Goal: Task Accomplishment & Management: Manage account settings

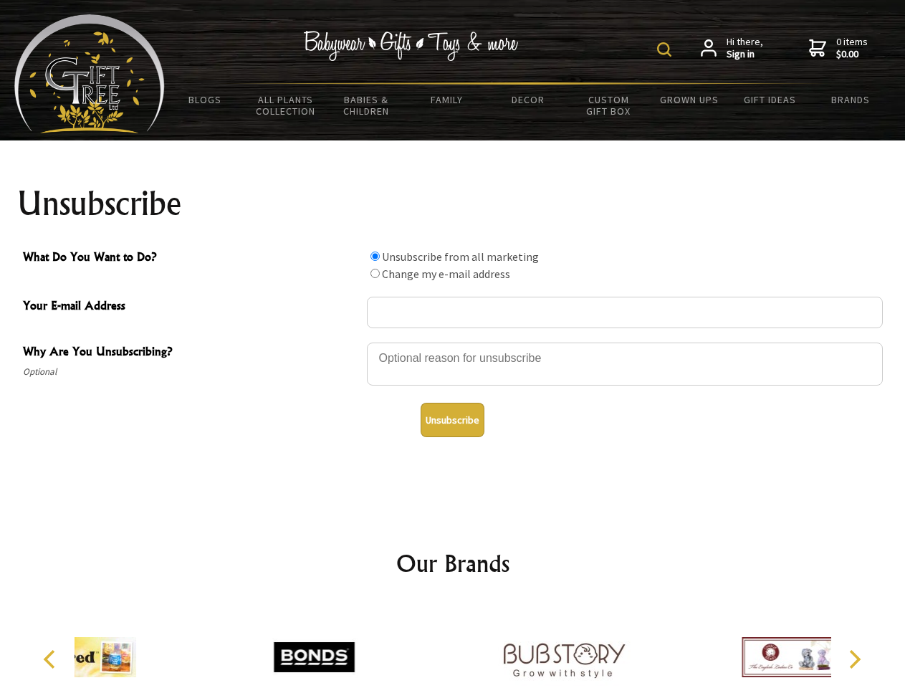
click at [667, 49] on img at bounding box center [664, 49] width 14 height 14
click at [453, 342] on div at bounding box center [625, 366] width 516 height 50
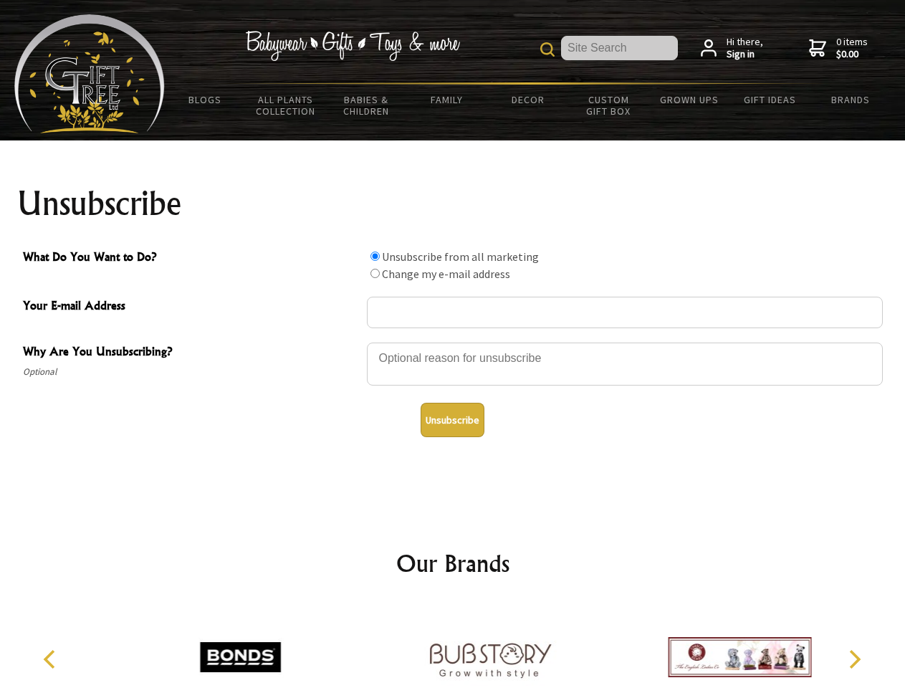
click at [375, 256] on input "What Do You Want to Do?" at bounding box center [375, 256] width 9 height 9
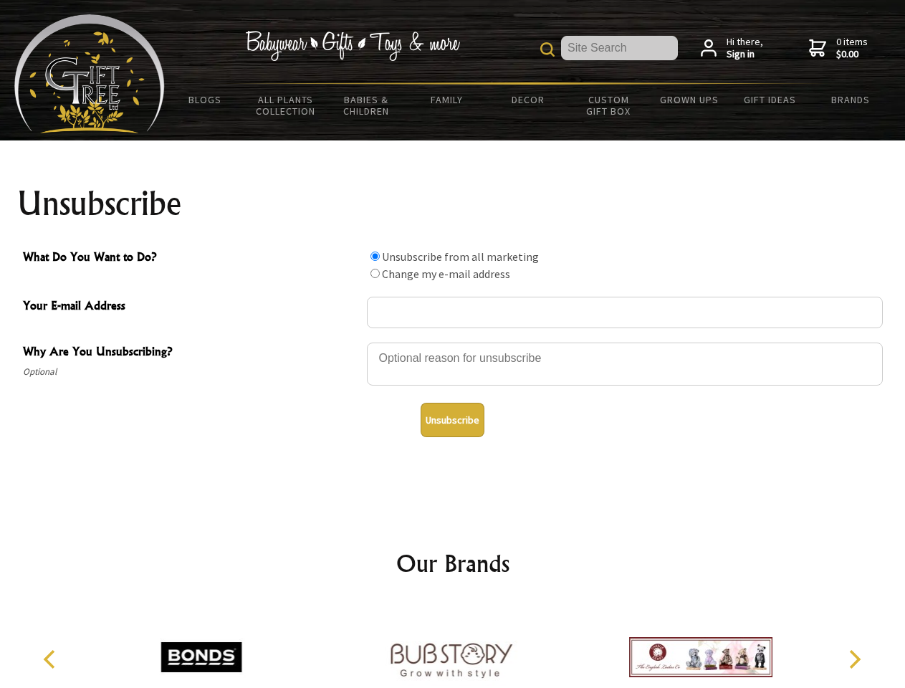
click at [375, 273] on input "What Do You Want to Do?" at bounding box center [375, 273] width 9 height 9
radio input "true"
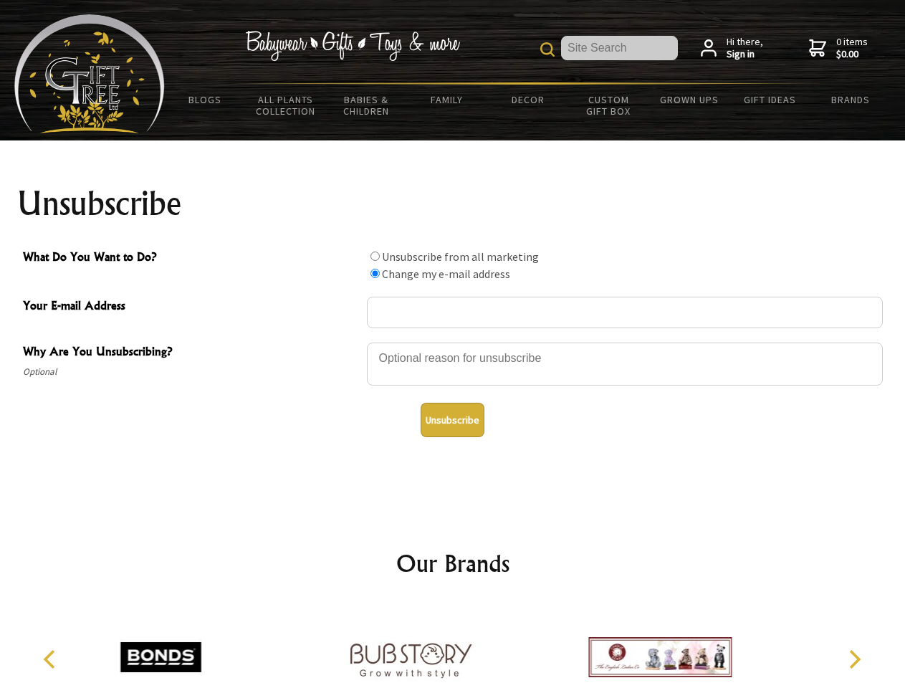
click at [452, 420] on button "Unsubscribe" at bounding box center [453, 420] width 64 height 34
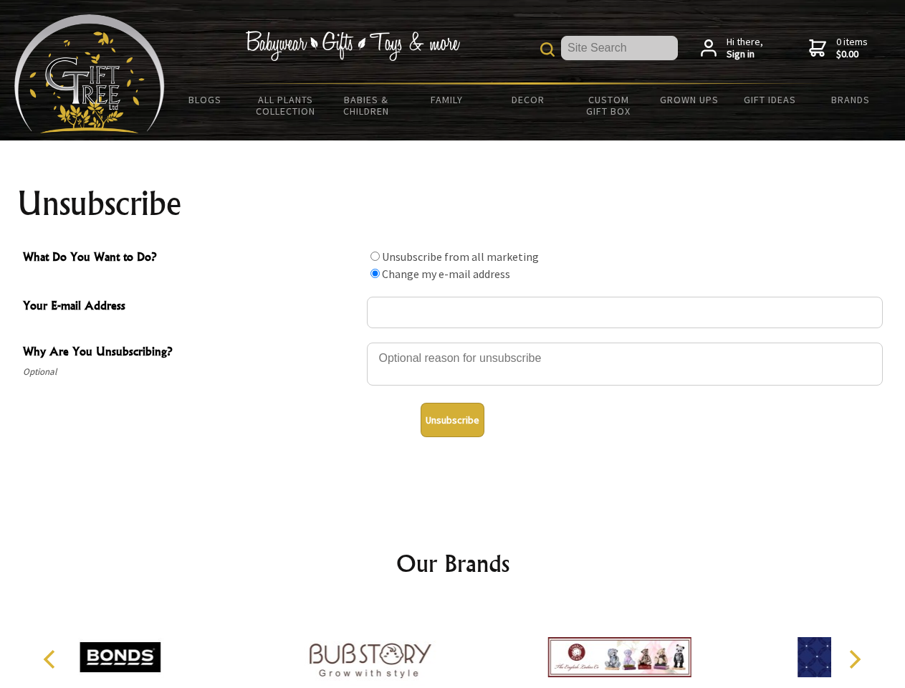
click at [453, 646] on div at bounding box center [369, 659] width 249 height 112
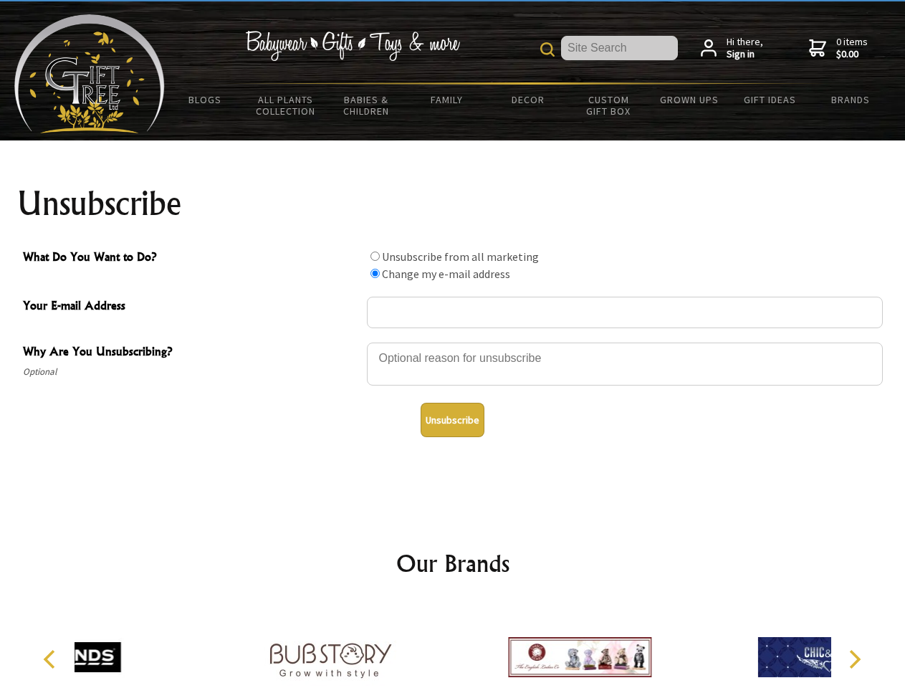
click at [52, 659] on icon "Previous" at bounding box center [51, 659] width 19 height 19
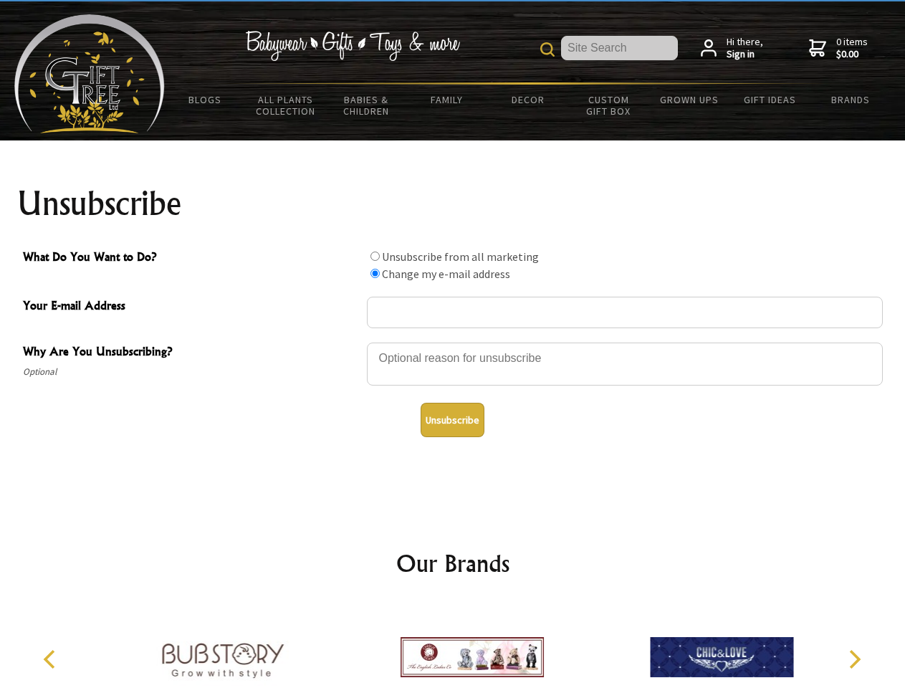
click at [854, 659] on icon "Next" at bounding box center [853, 659] width 19 height 19
